Goal: Navigation & Orientation: Go to known website

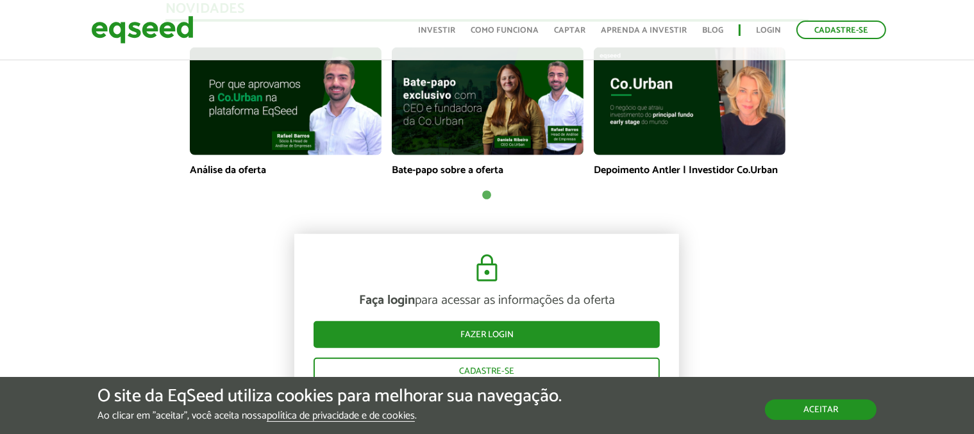
click at [822, 408] on button "Aceitar" at bounding box center [821, 409] width 112 height 21
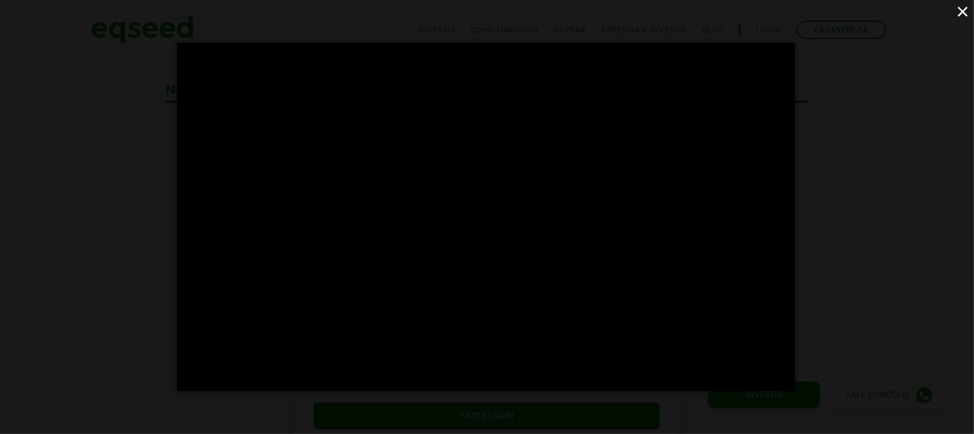
scroll to position [928, 0]
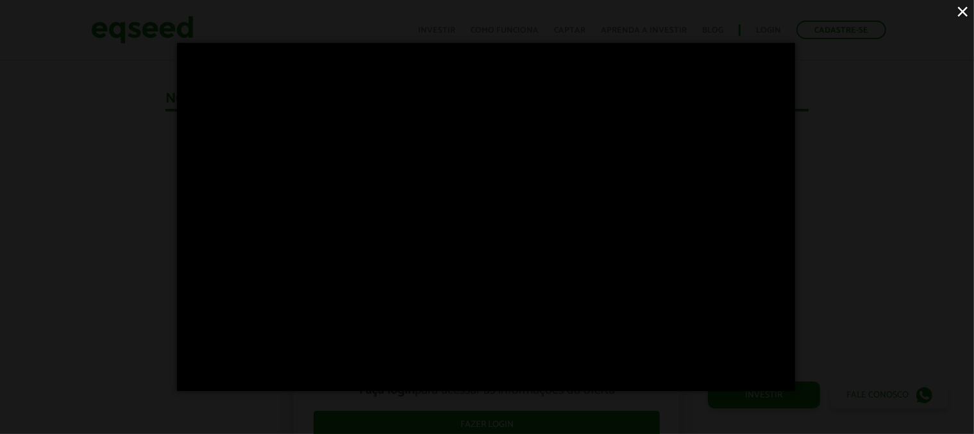
click at [959, 15] on button "×" at bounding box center [963, 11] width 22 height 22
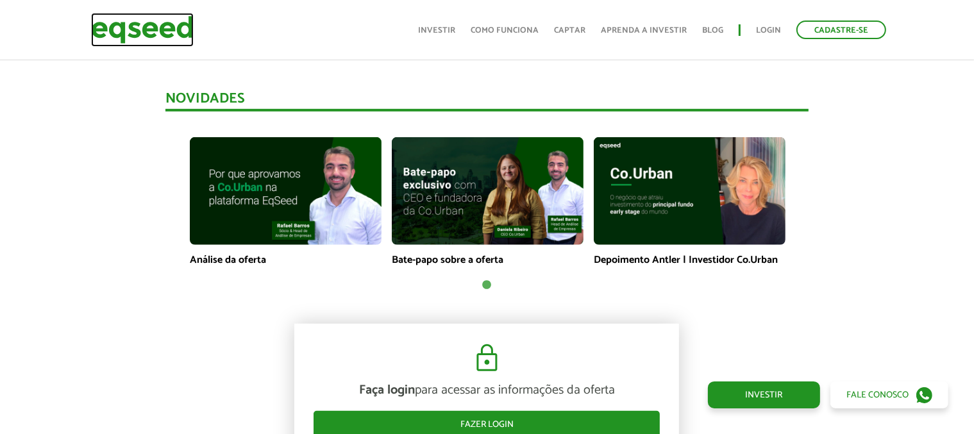
click at [154, 29] on img at bounding box center [142, 30] width 103 height 34
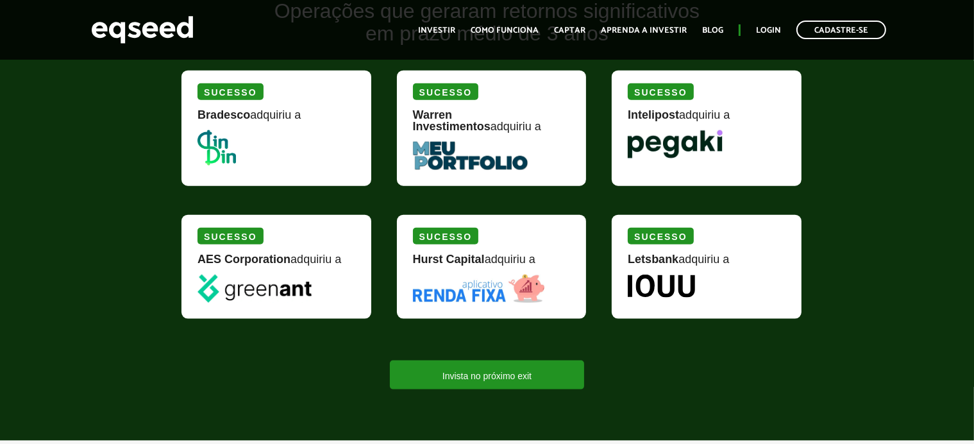
scroll to position [1573, 0]
